Goal: Check status: Check status

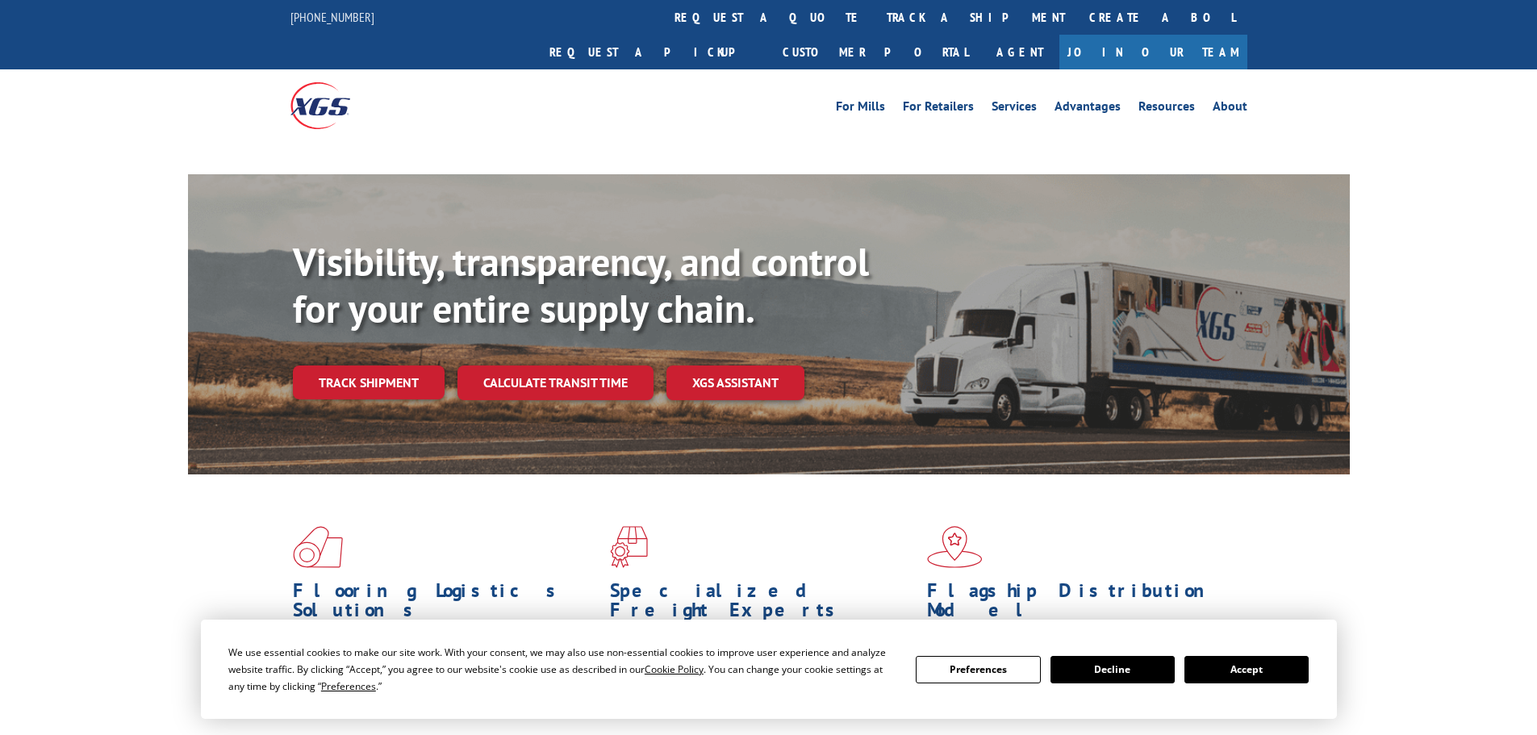
click at [1265, 663] on button "Accept" at bounding box center [1247, 669] width 124 height 27
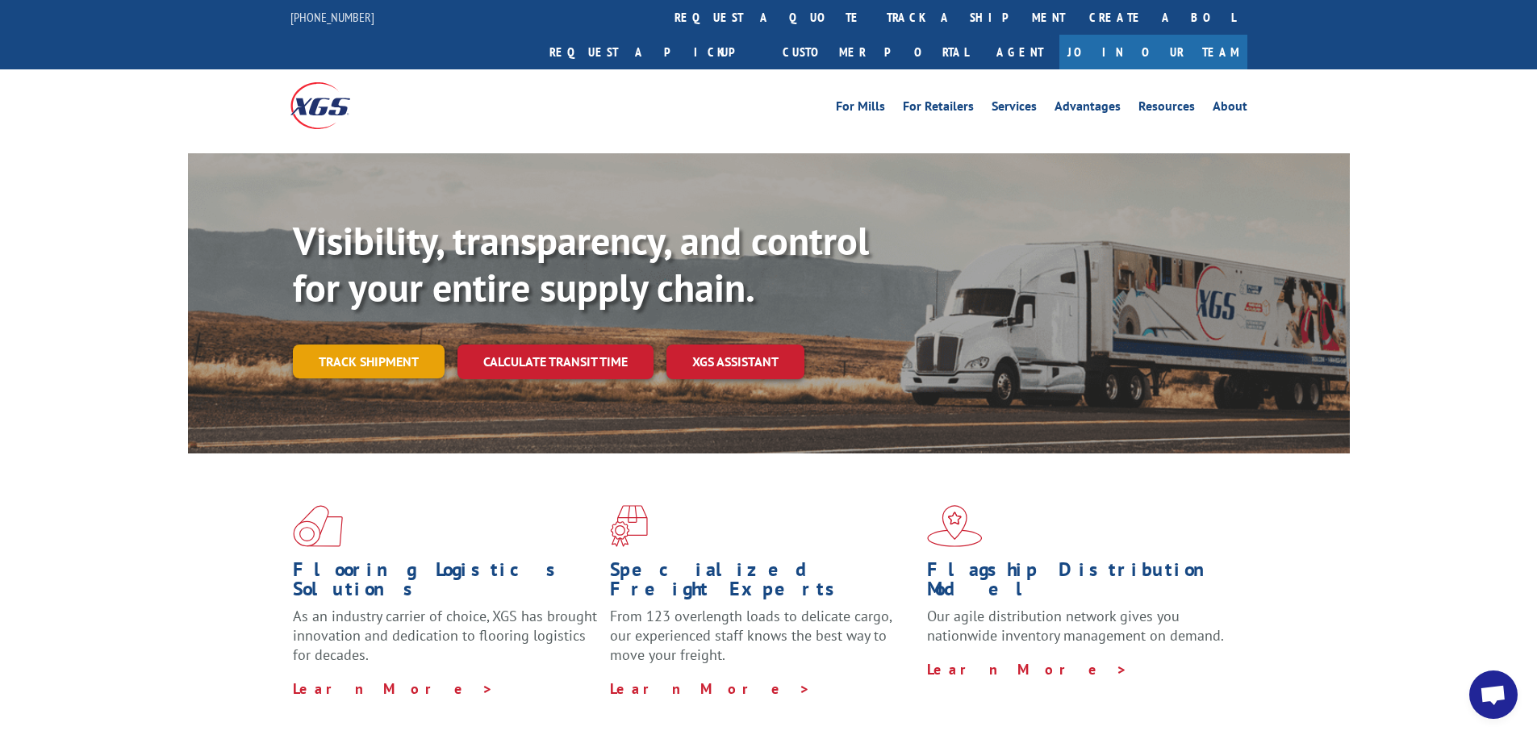
click at [359, 345] on link "Track shipment" at bounding box center [369, 362] width 152 height 34
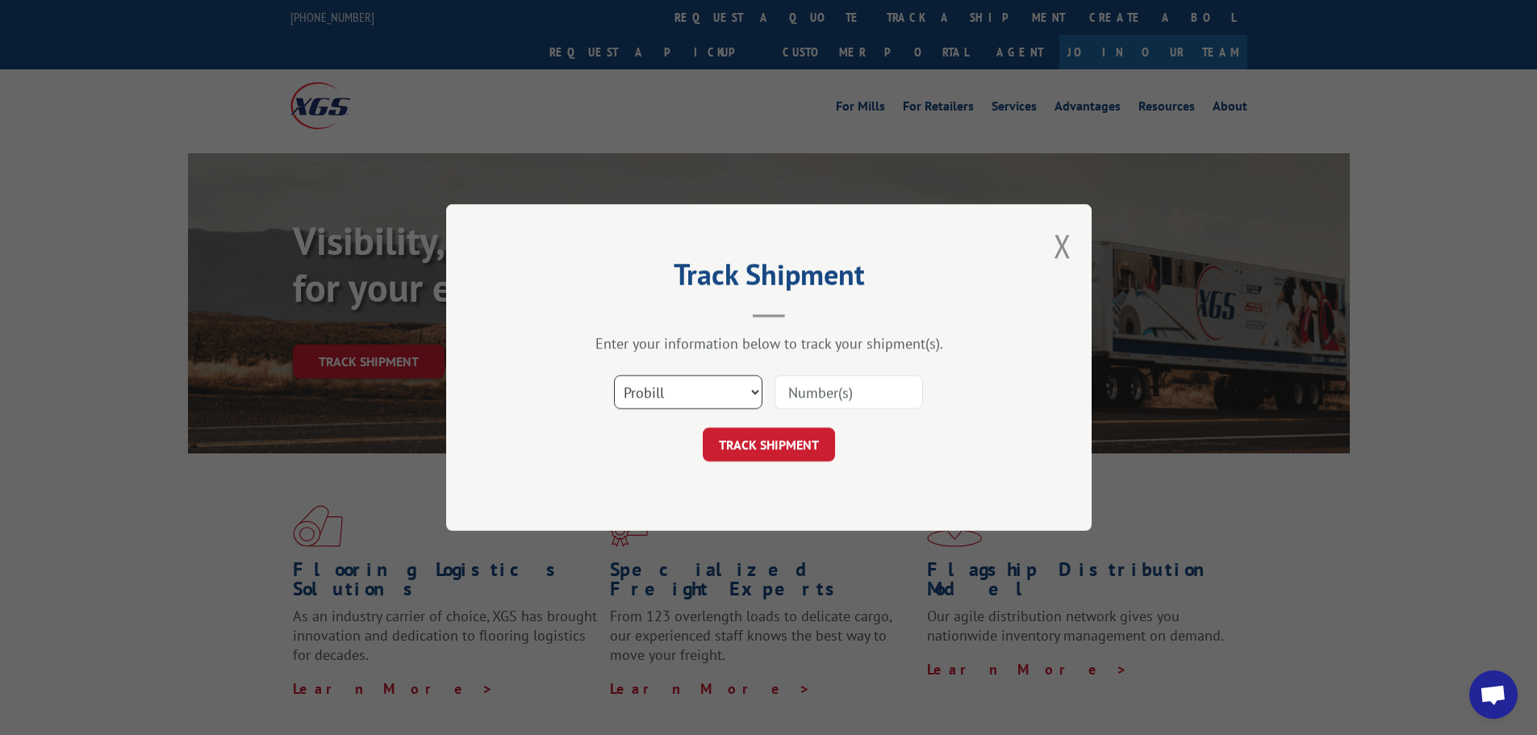
click at [668, 402] on select "Select category... Probill BOL PO" at bounding box center [688, 392] width 149 height 34
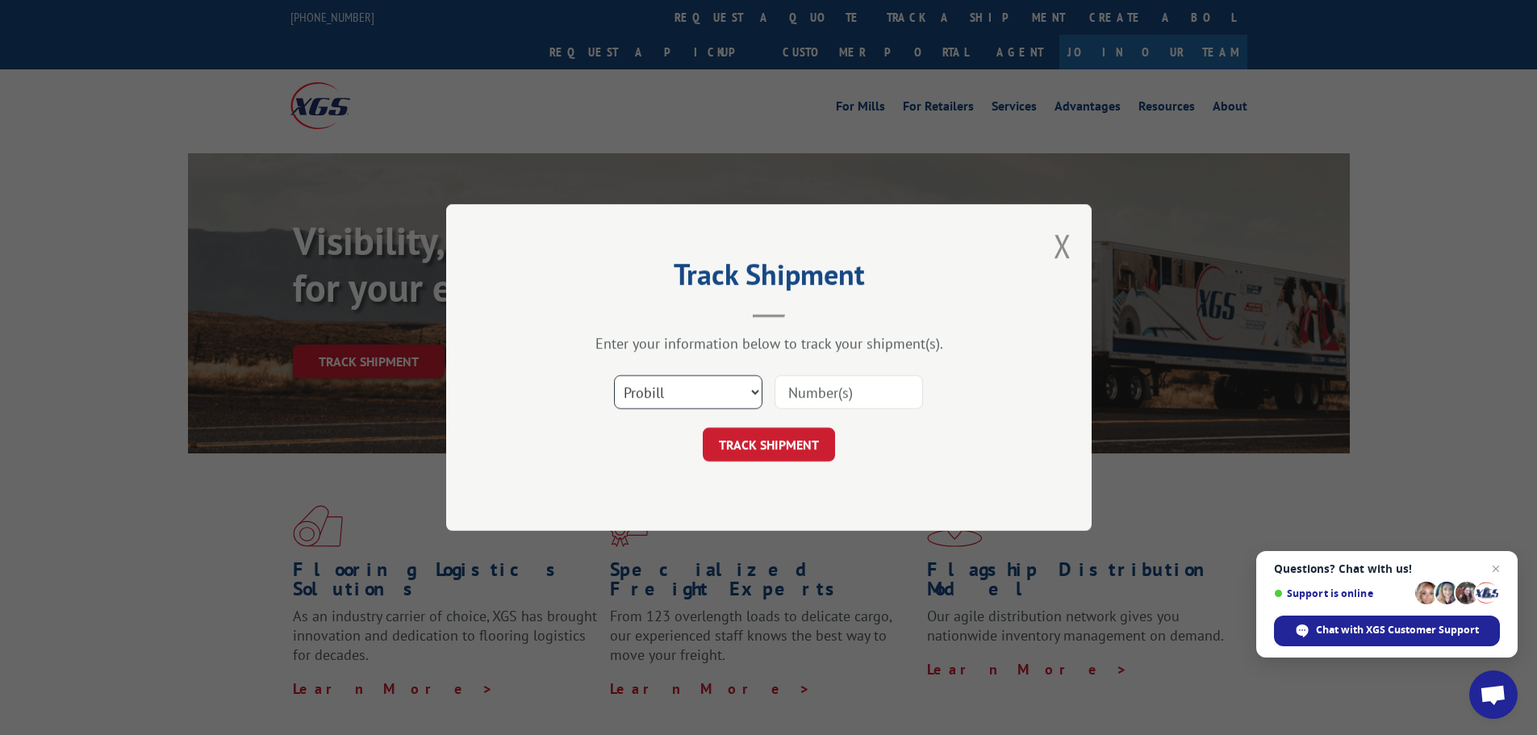
select select "po"
click at [614, 375] on select "Select category... Probill BOL PO" at bounding box center [688, 392] width 149 height 34
click at [809, 404] on input at bounding box center [849, 392] width 149 height 34
paste input "04523013"
type input "04523013"
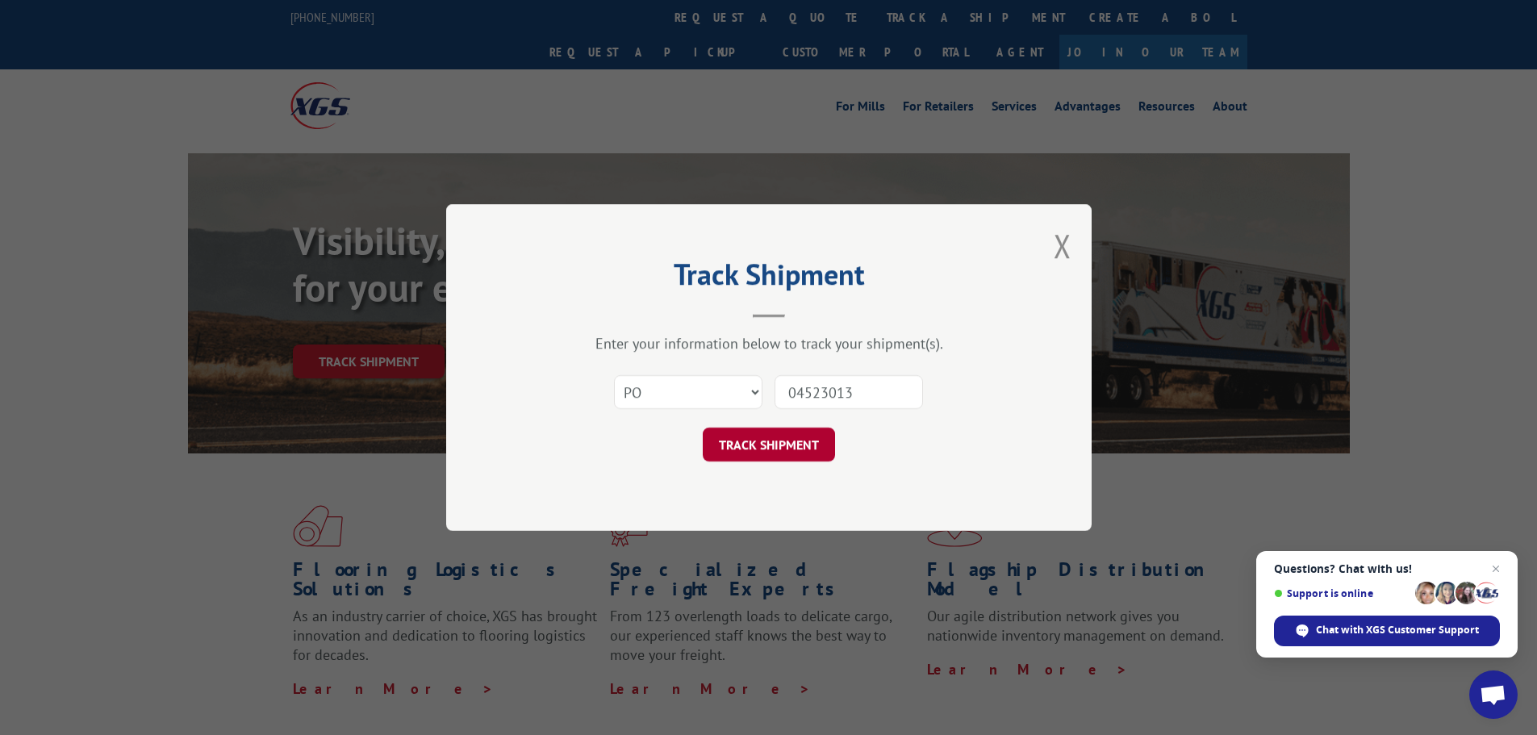
click at [780, 454] on button "TRACK SHIPMENT" at bounding box center [769, 445] width 132 height 34
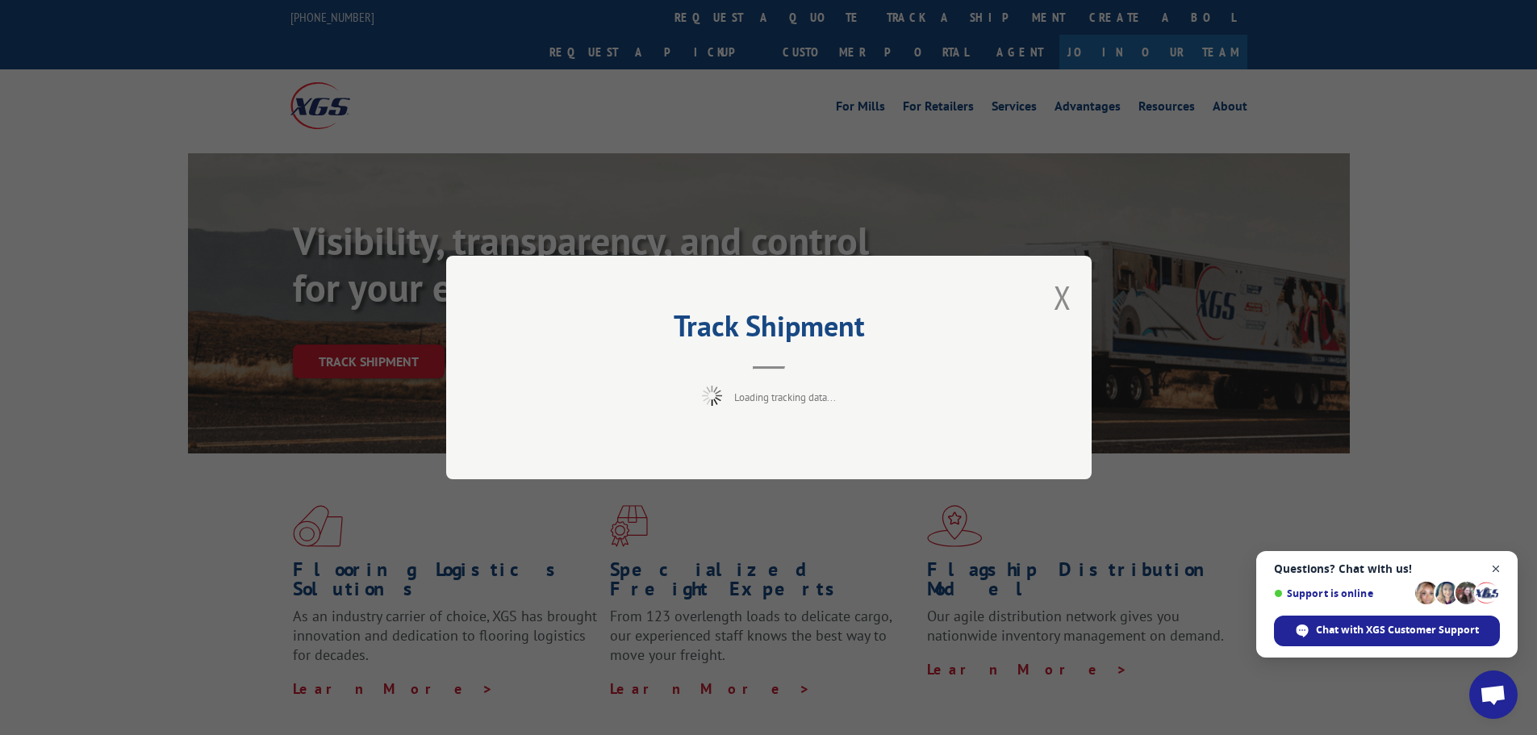
click at [1494, 567] on span "Close chat" at bounding box center [1497, 569] width 20 height 20
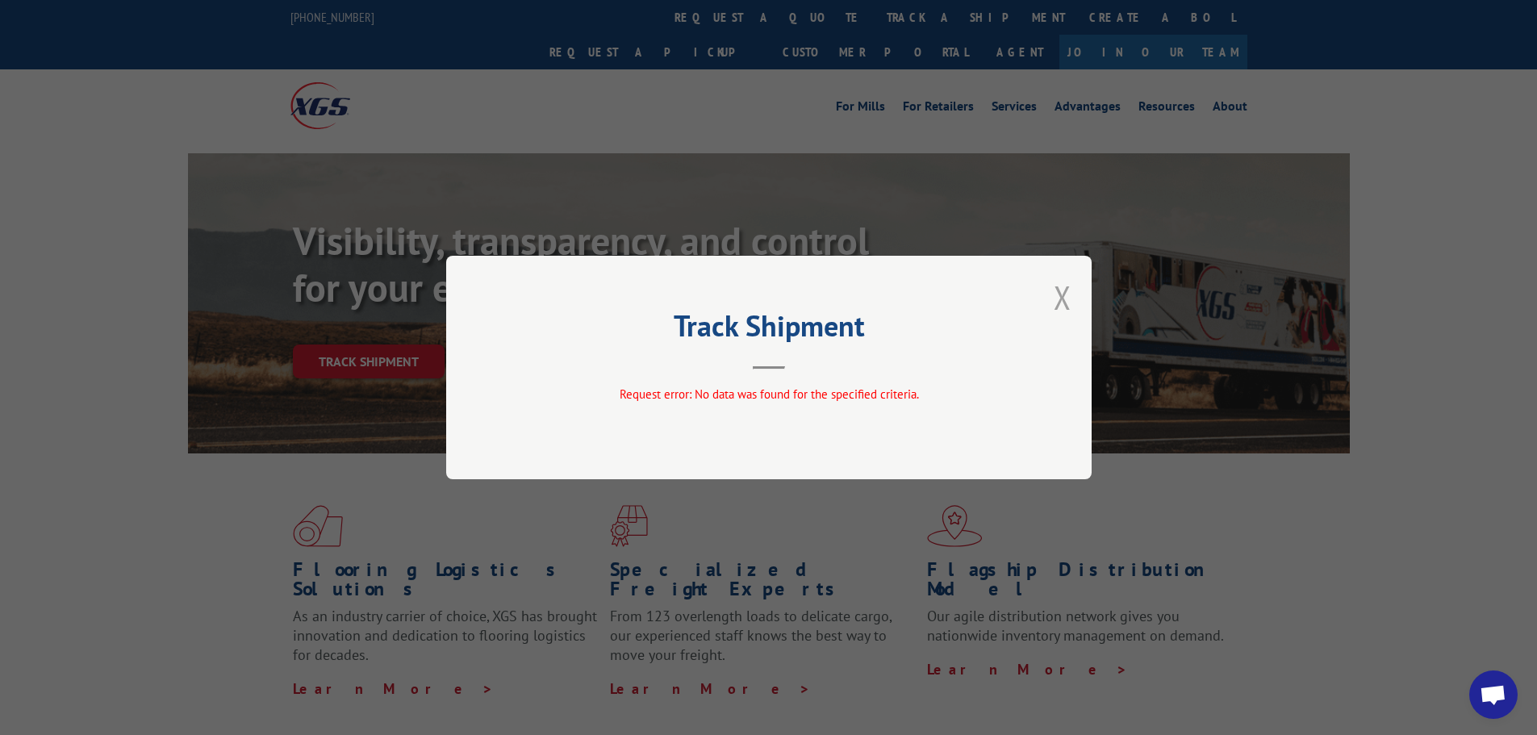
click at [1069, 293] on button "Close modal" at bounding box center [1063, 297] width 18 height 43
